Goal: Information Seeking & Learning: Learn about a topic

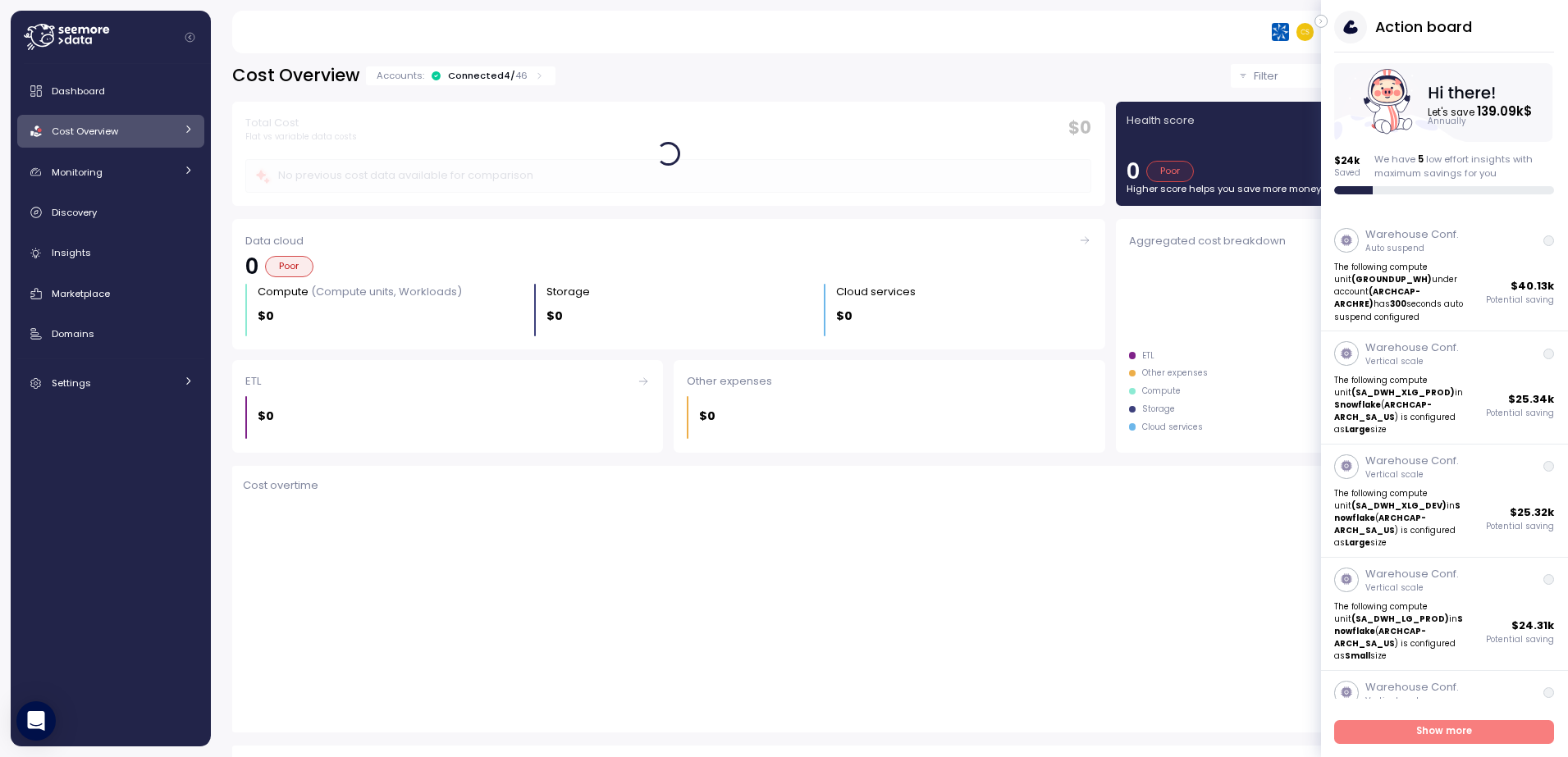
click at [920, 72] on div "**********" at bounding box center [889, 76] width 1314 height 24
click at [1231, 77] on button "Filter" at bounding box center [1277, 76] width 93 height 24
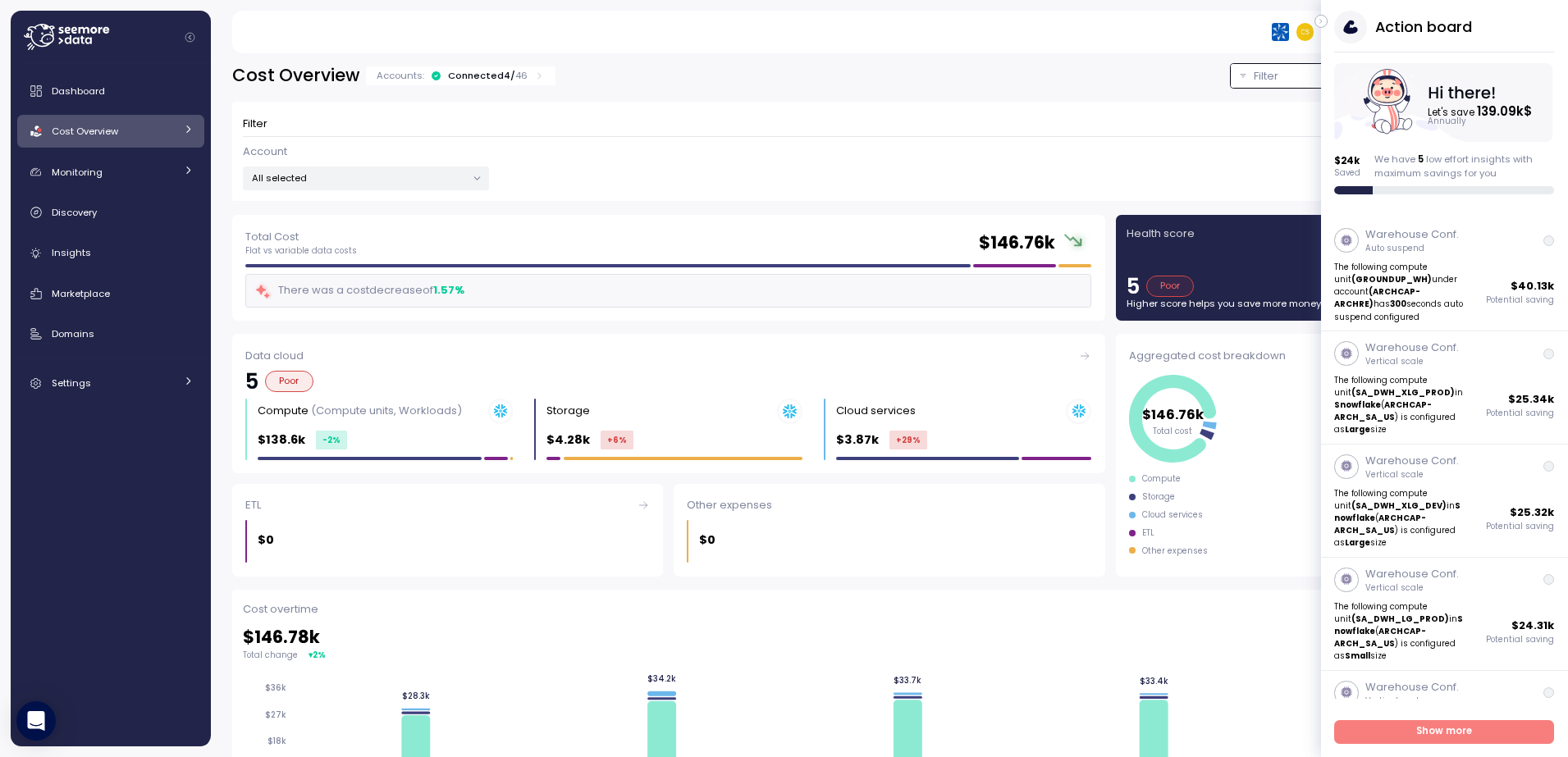
click at [1231, 76] on button "Filter" at bounding box center [1277, 76] width 93 height 24
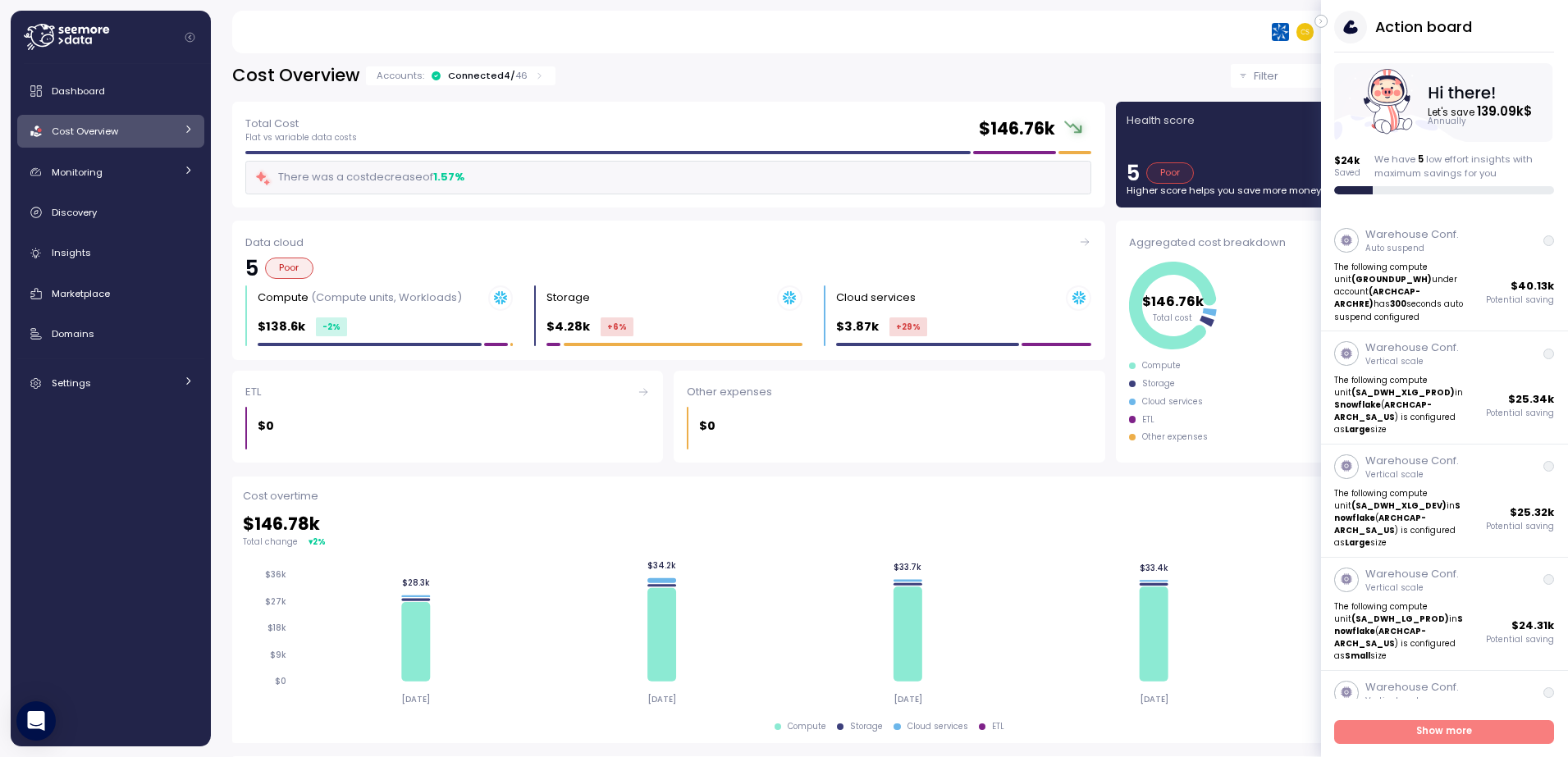
click at [1231, 76] on button "Filter" at bounding box center [1277, 76] width 93 height 24
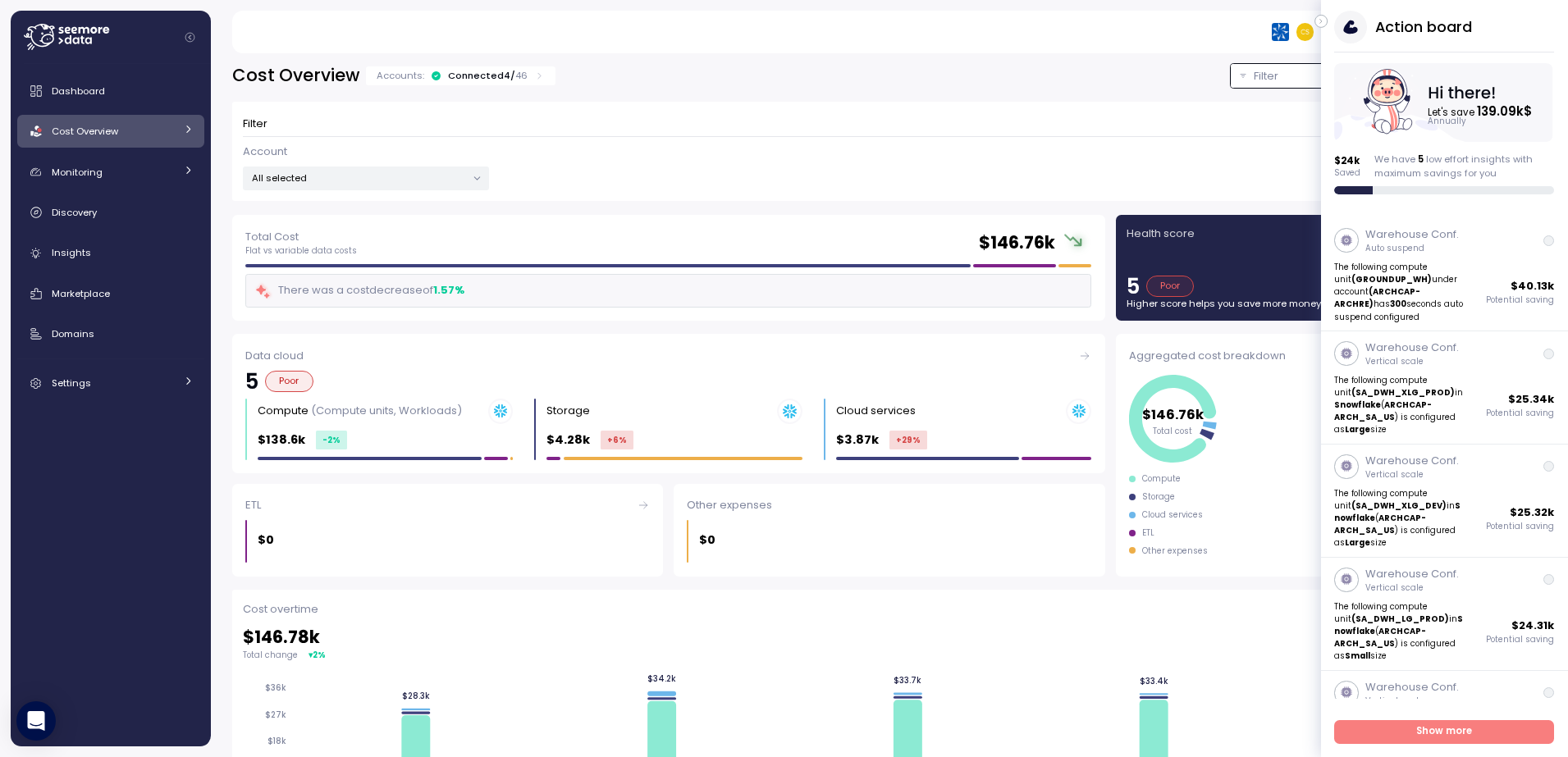
click at [484, 179] on div at bounding box center [476, 179] width 23 height 23
click at [476, 179] on icon at bounding box center [477, 179] width 11 height 11
click at [316, 241] on div "Select All" at bounding box center [365, 241] width 133 height 13
click at [320, 263] on p "AEIS" at bounding box center [328, 267] width 19 height 13
click at [330, 269] on p "AEIS" at bounding box center [328, 267] width 19 height 13
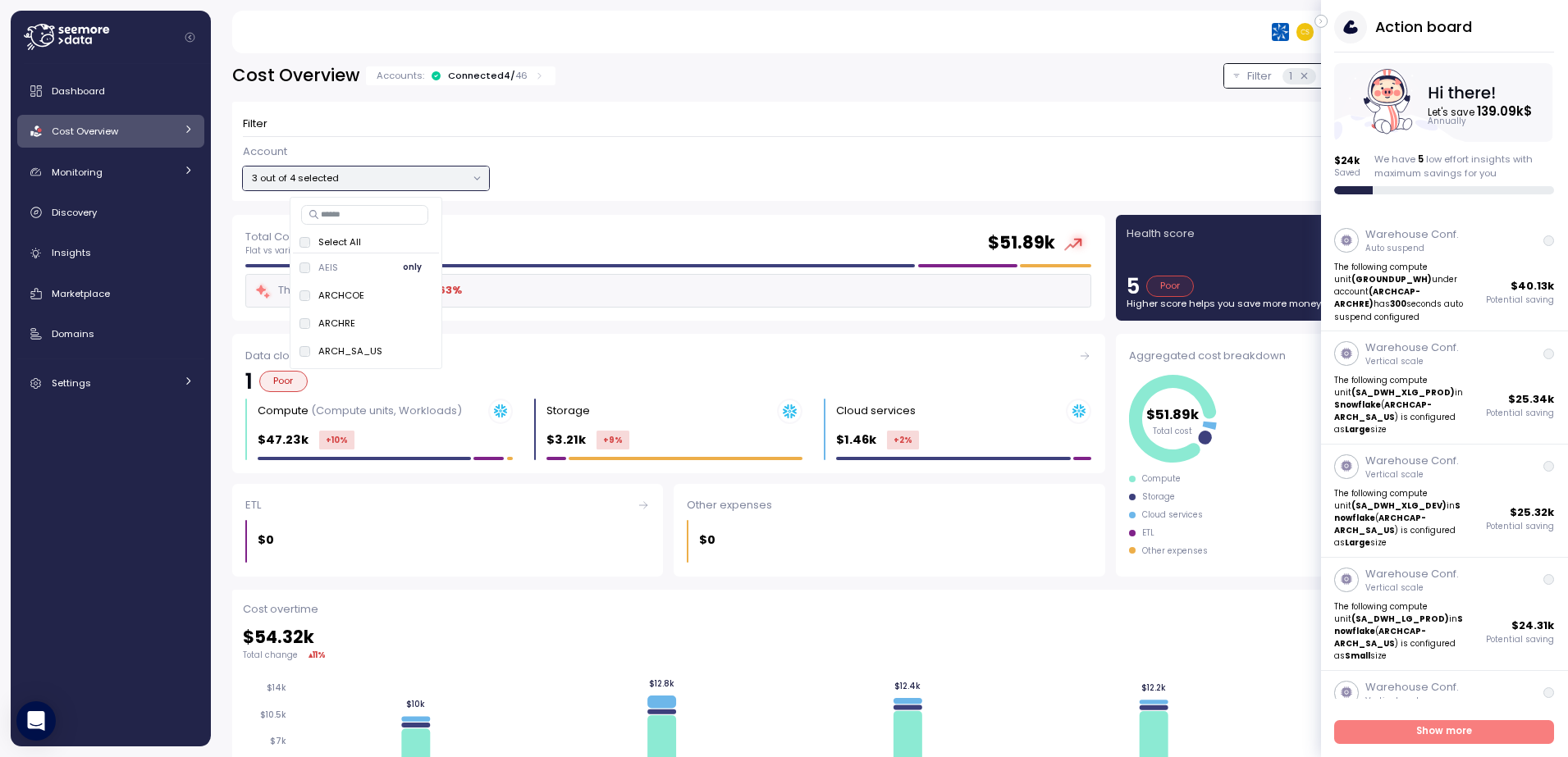
click at [409, 266] on span "only" at bounding box center [412, 268] width 18 height 18
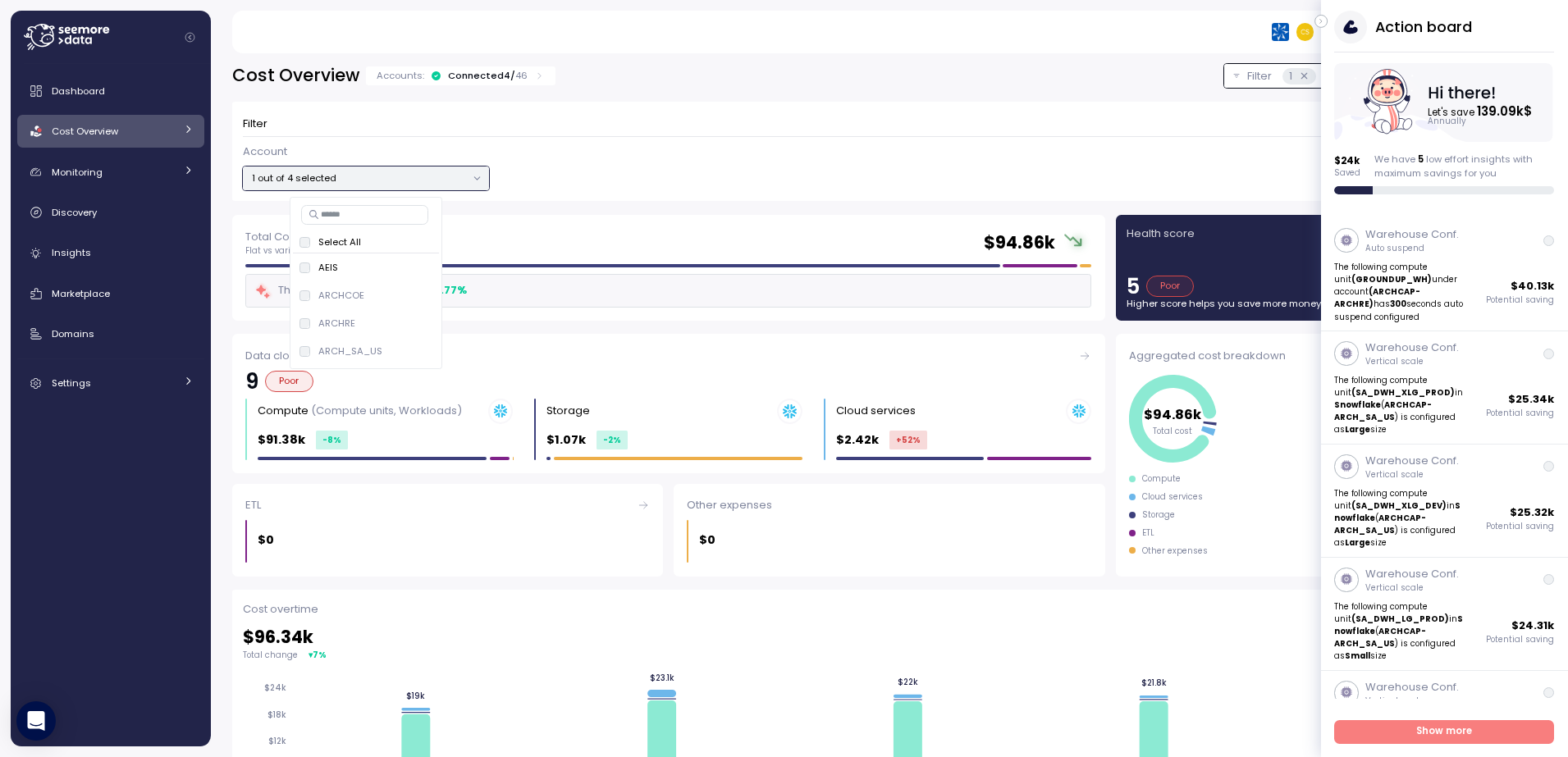
click at [1322, 18] on icon "button" at bounding box center [1321, 21] width 7 height 19
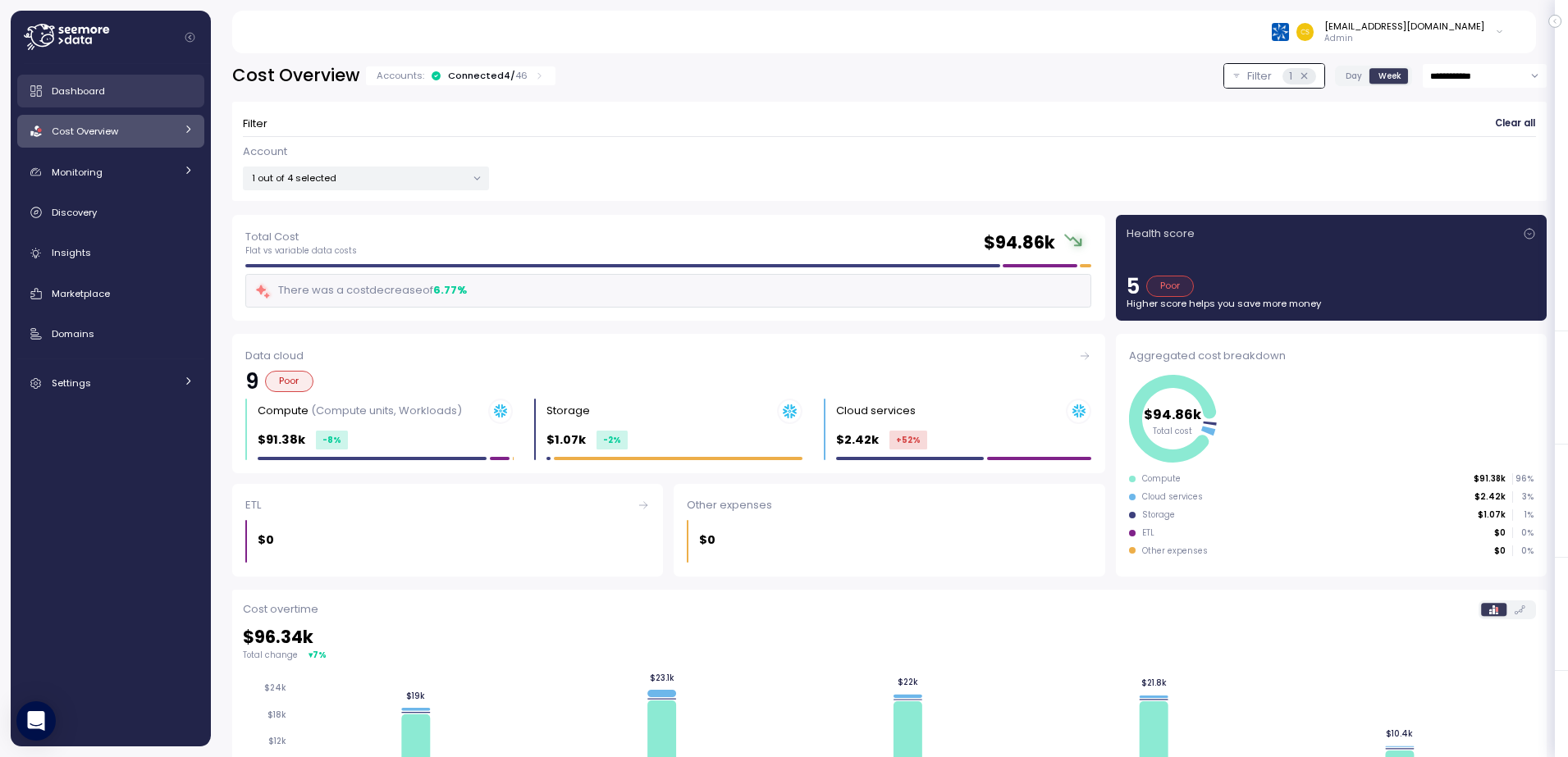
click at [75, 94] on span "Dashboard" at bounding box center [78, 91] width 54 height 13
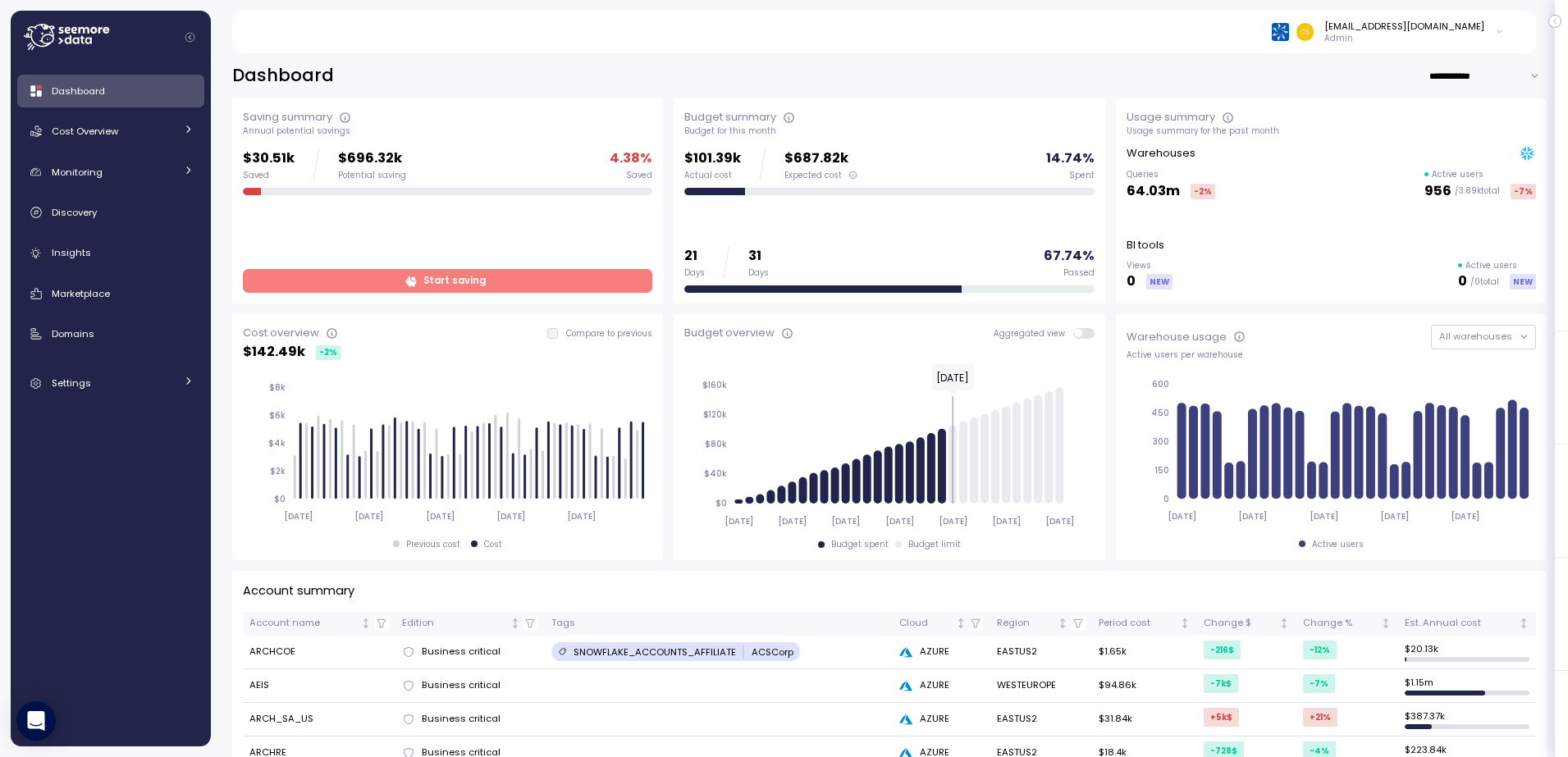
click at [280, 682] on td "AEIS" at bounding box center [319, 686] width 152 height 33
click at [265, 682] on td "AEIS" at bounding box center [319, 686] width 152 height 33
click at [1522, 74] on input "**********" at bounding box center [1487, 76] width 118 height 24
click at [1300, 77] on div "**********" at bounding box center [889, 76] width 1314 height 24
click at [34, 656] on div "Dashboard Cost Overview Compute Workloads Storage Cloud Services Clustering col…" at bounding box center [111, 405] width 187 height 661
